Goal: Task Accomplishment & Management: Use online tool/utility

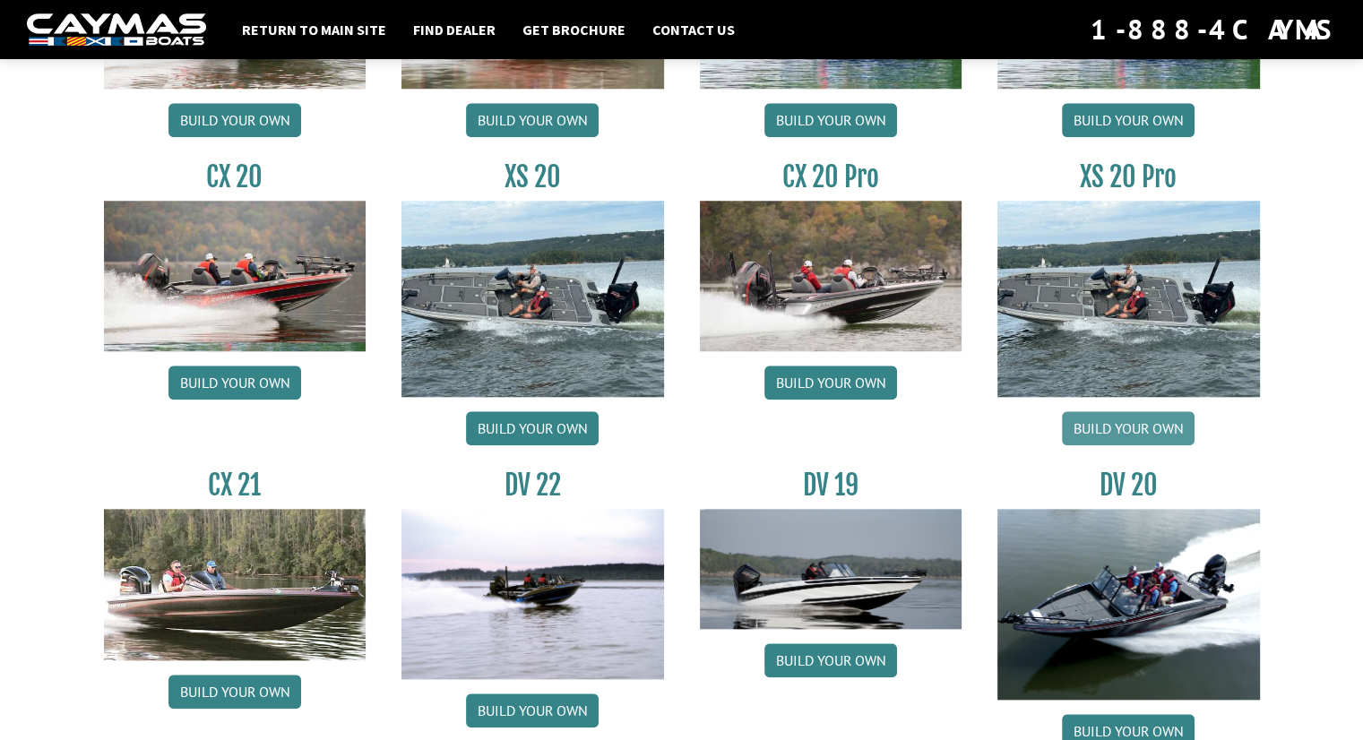
scroll to position [1702, 0]
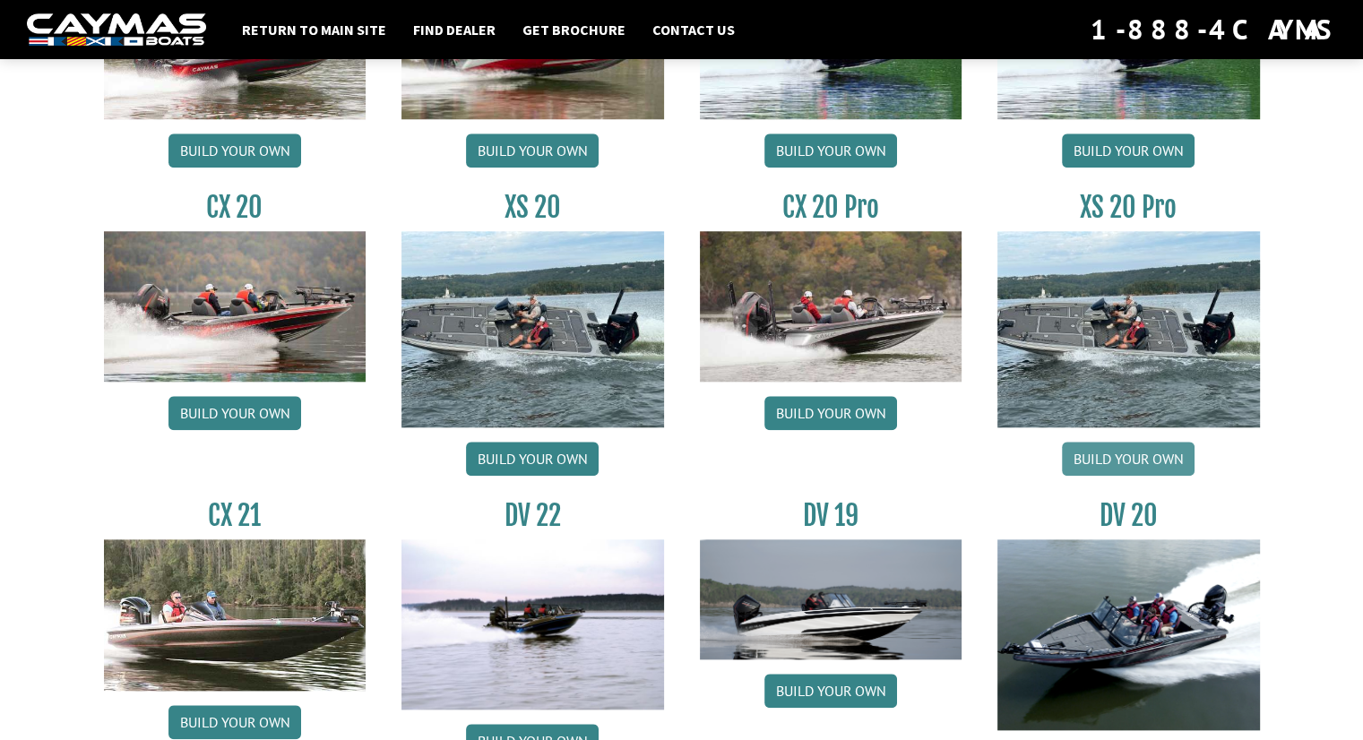
click at [1120, 457] on link "Build your own" at bounding box center [1128, 459] width 133 height 34
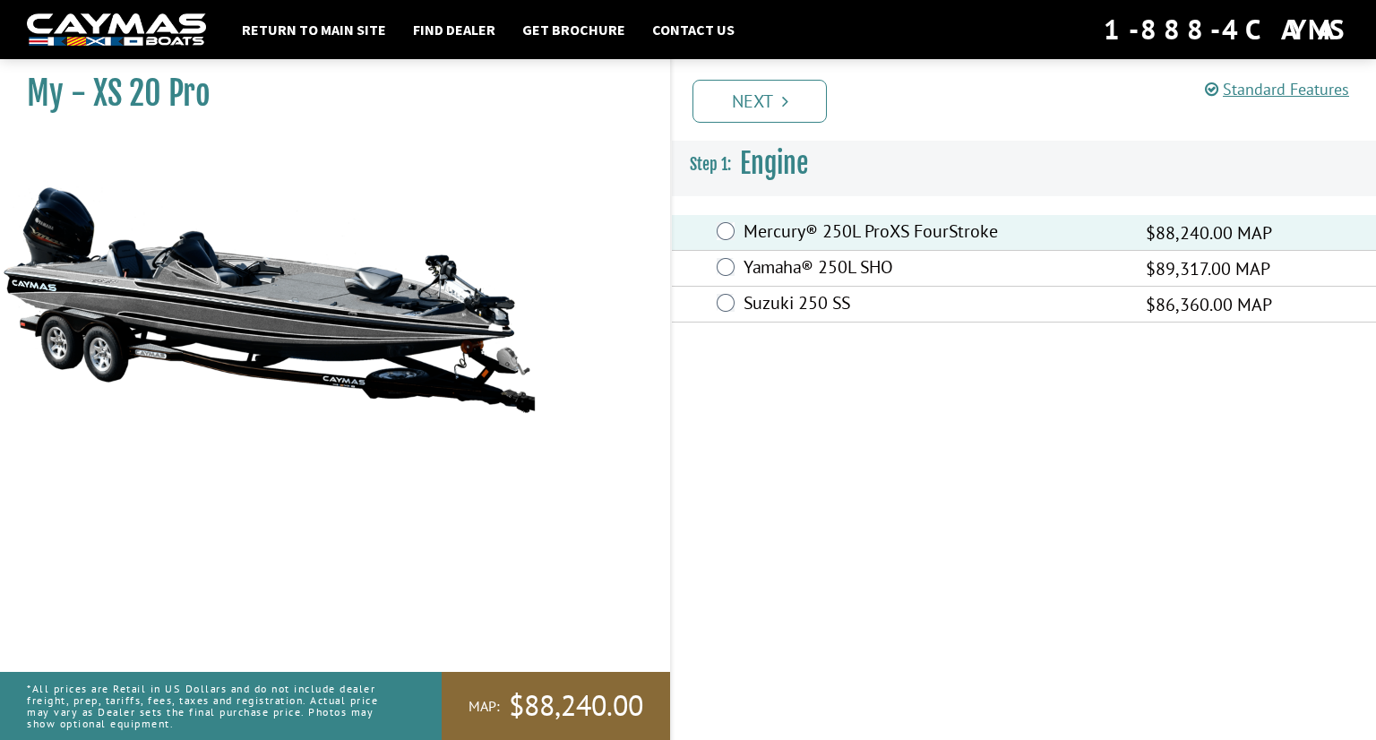
drag, startPoint x: 778, startPoint y: 102, endPoint x: 813, endPoint y: 126, distance: 43.2
click at [778, 103] on link "Next" at bounding box center [759, 101] width 134 height 43
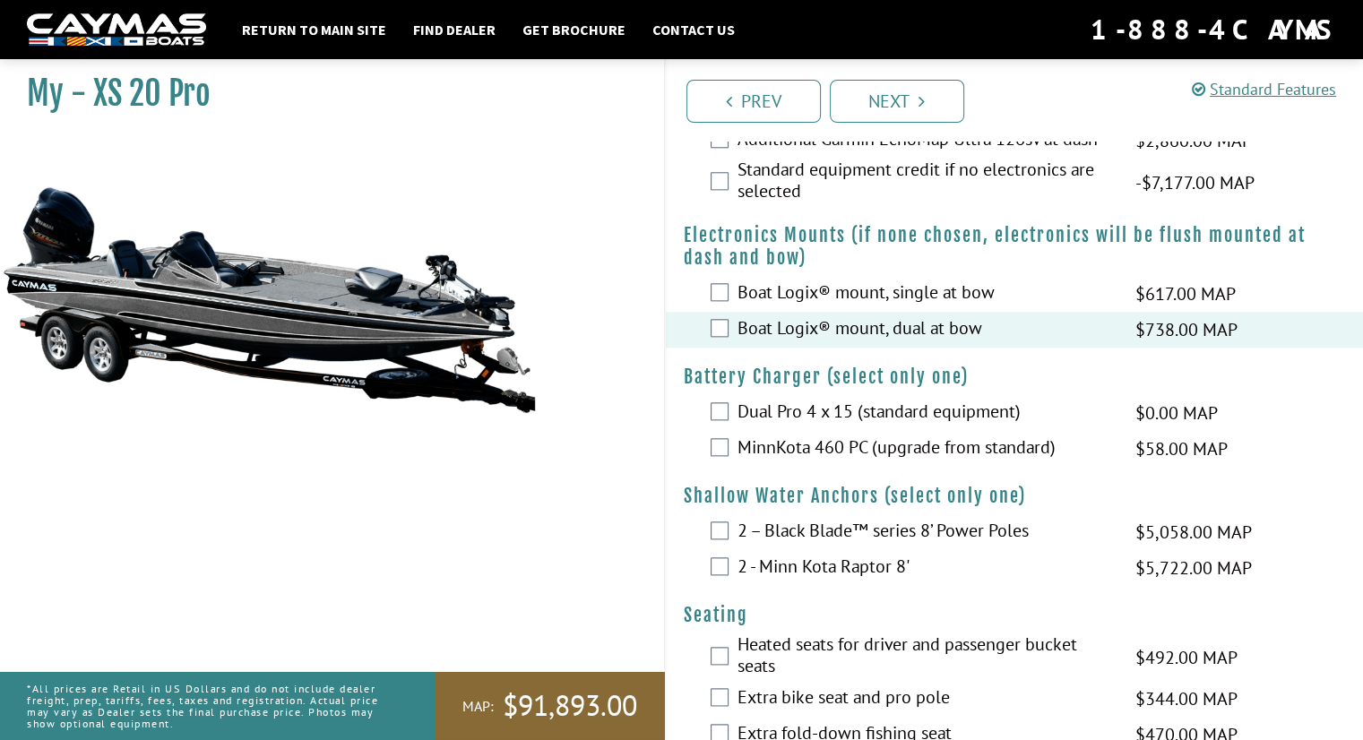
scroll to position [2060, 0]
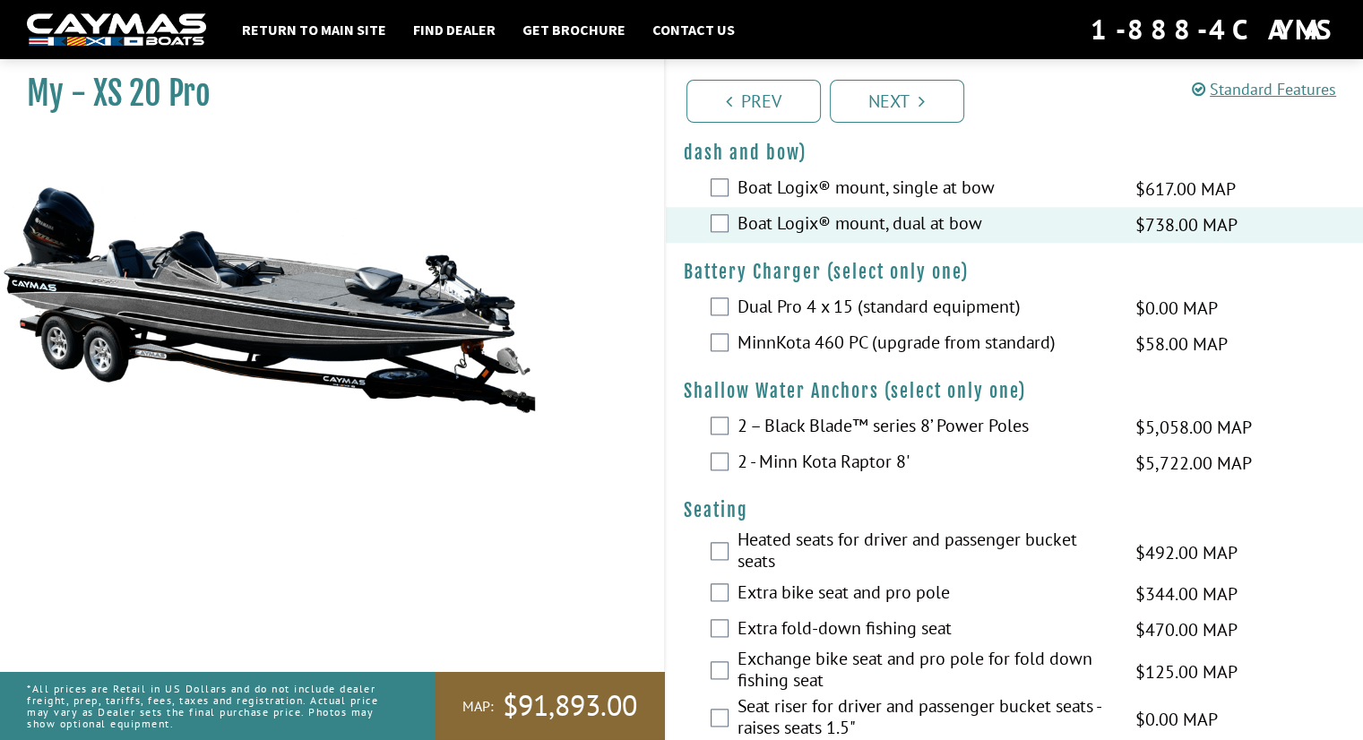
click at [727, 340] on div "MinnKota 460 PC (upgrade from standard) $58.00 MAP $69.00 MSRP" at bounding box center [1015, 344] width 698 height 36
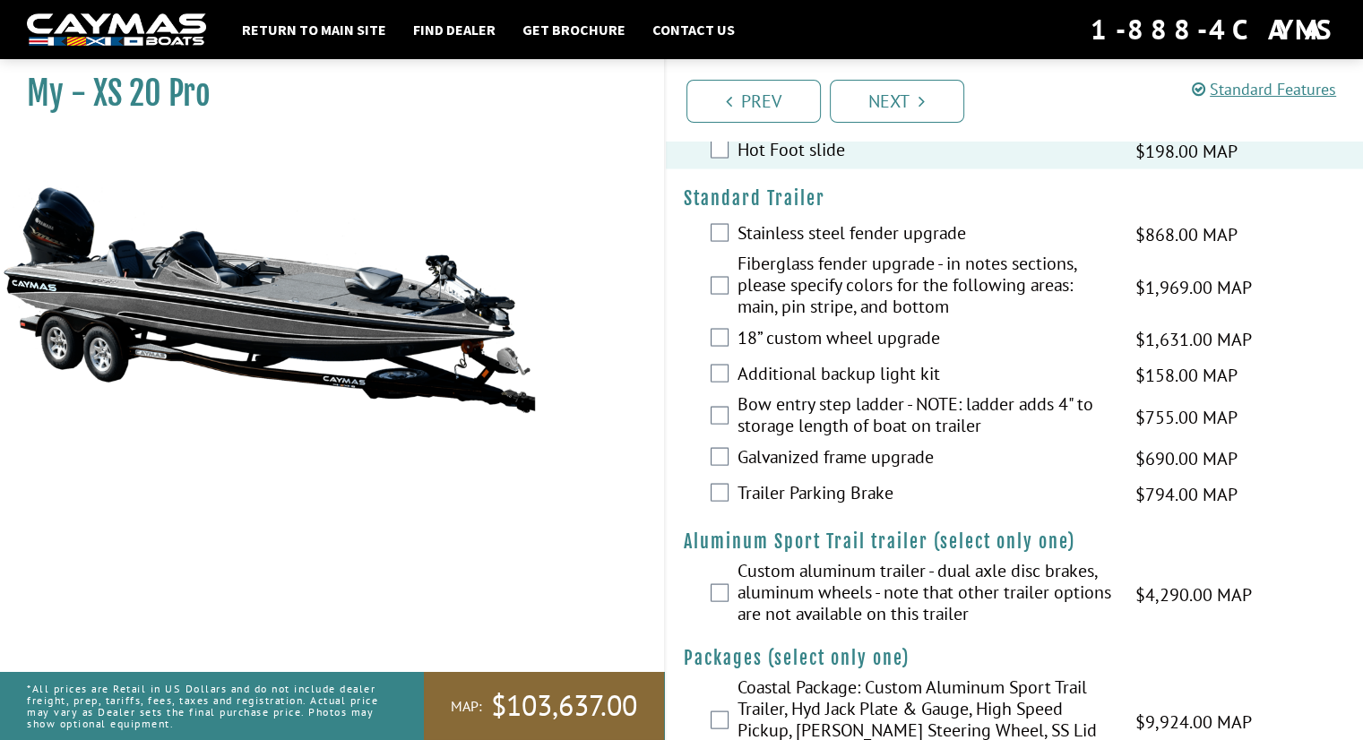
scroll to position [3427, 0]
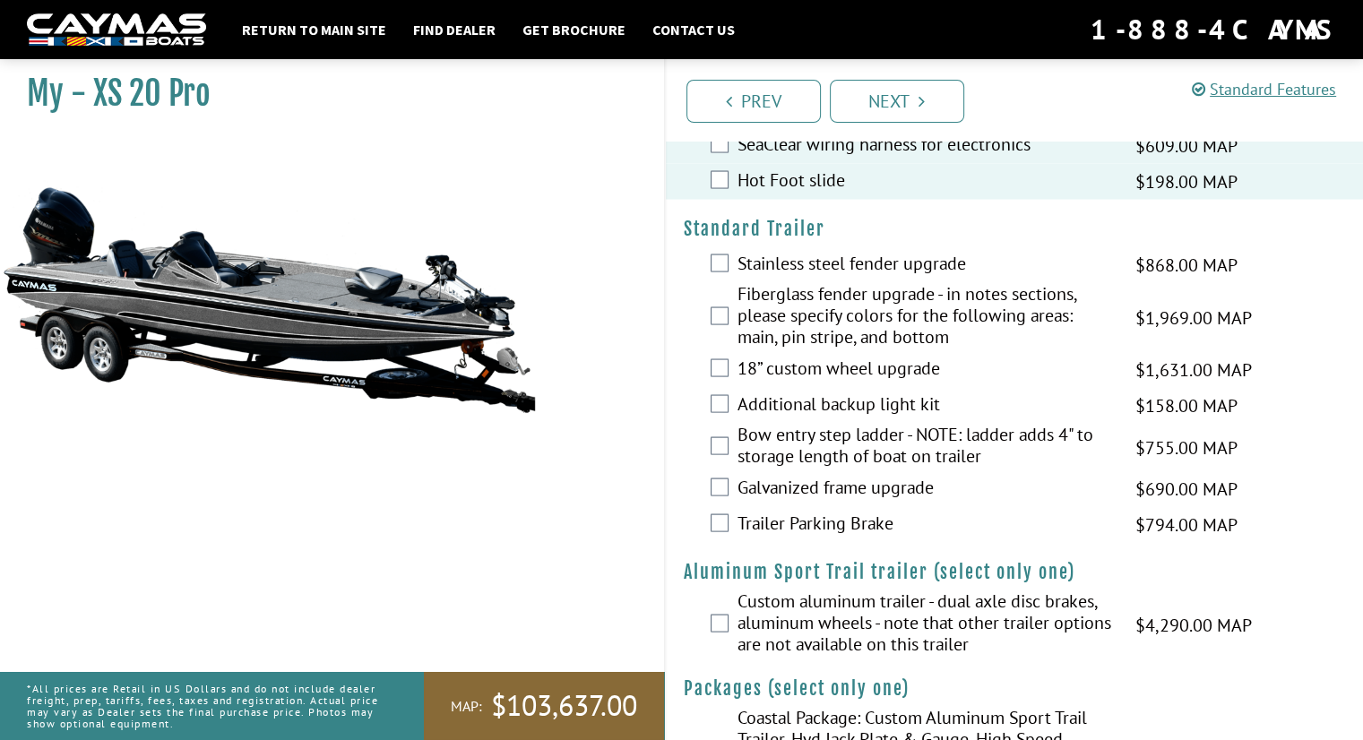
click at [1014, 70] on div "Prev Next" at bounding box center [1014, 100] width 700 height 82
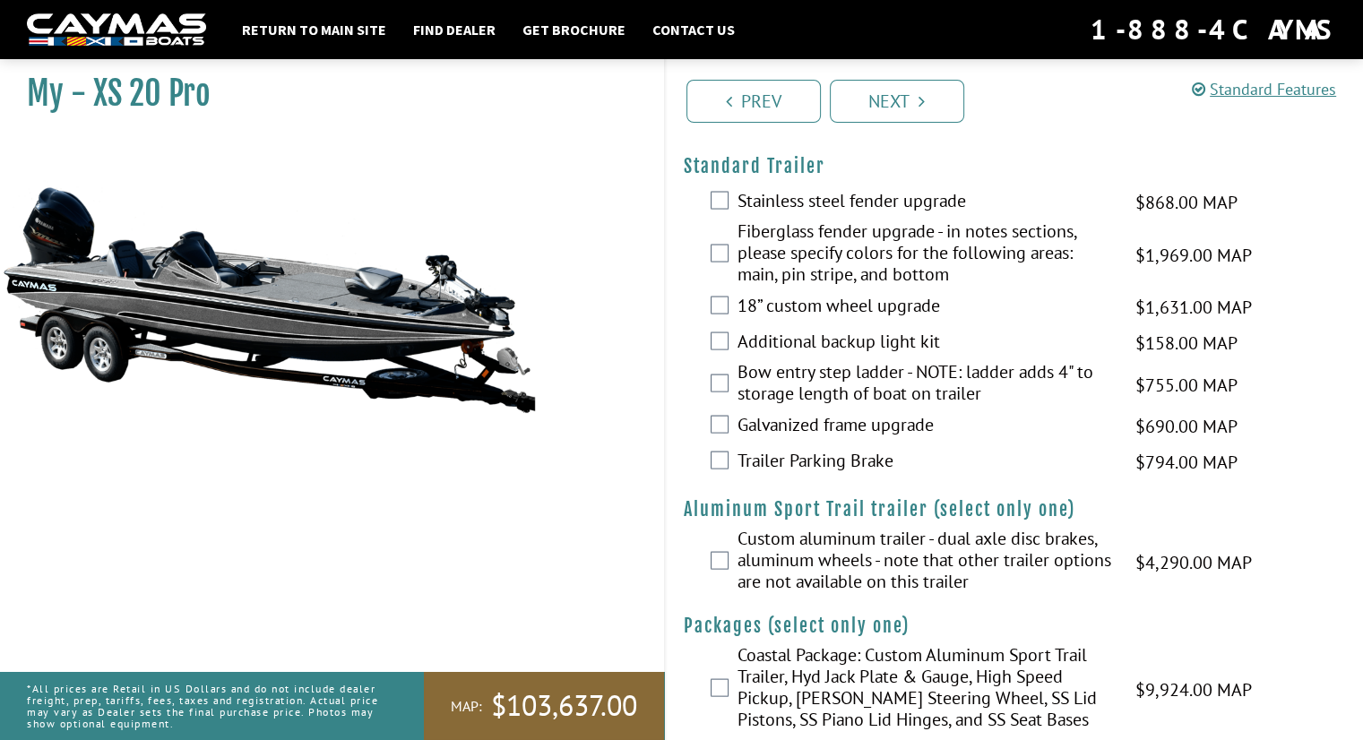
scroll to position [3517, 0]
